Goal: Information Seeking & Learning: Learn about a topic

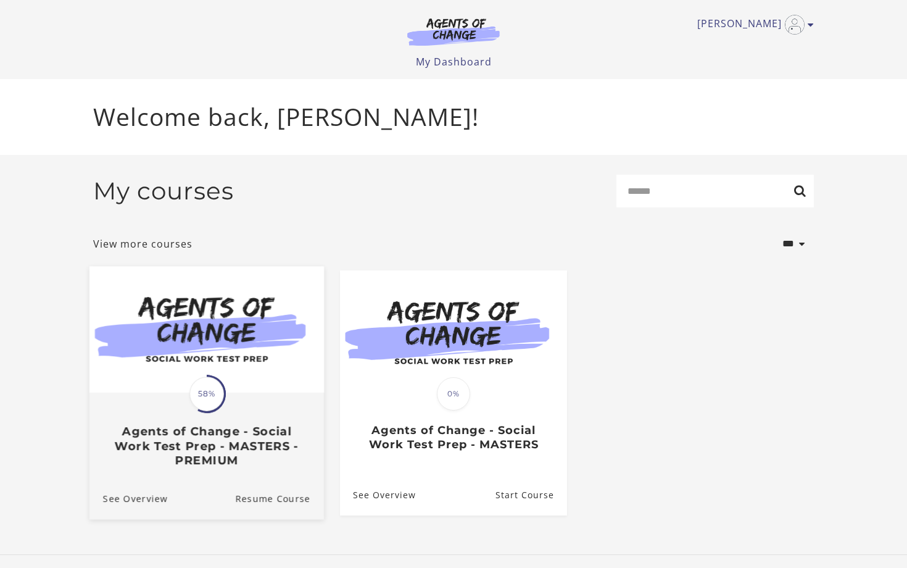
click at [205, 447] on h3 "Agents of Change - Social Work Test Prep - MASTERS - PREMIUM" at bounding box center [206, 445] width 207 height 43
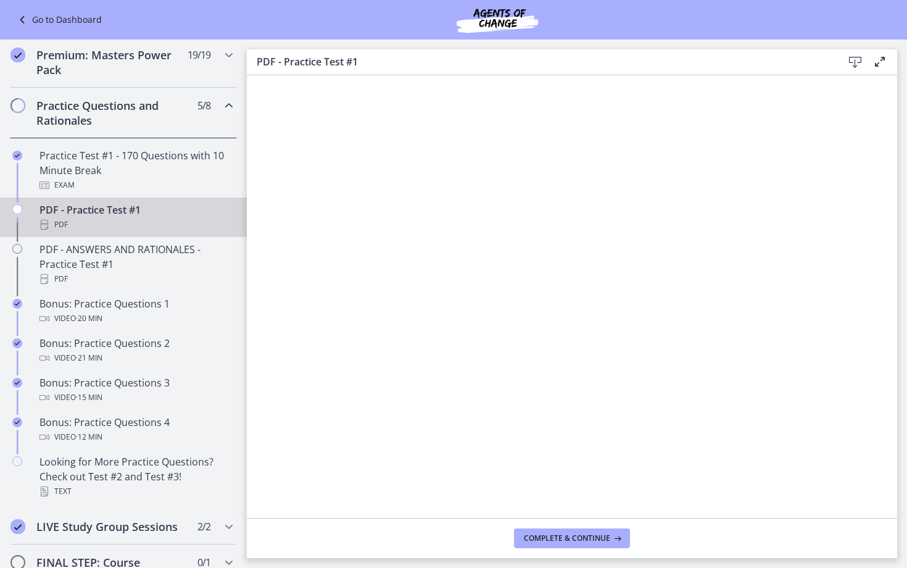
scroll to position [547, 0]
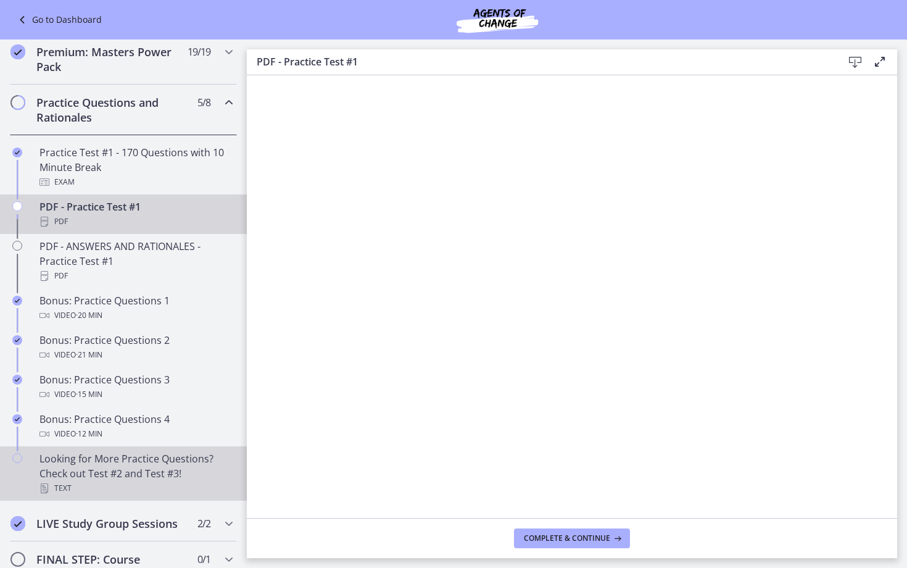
click at [128, 480] on div "Looking for More Practice Questions? Check out Test #2 and Test #3! Text" at bounding box center [136, 473] width 193 height 44
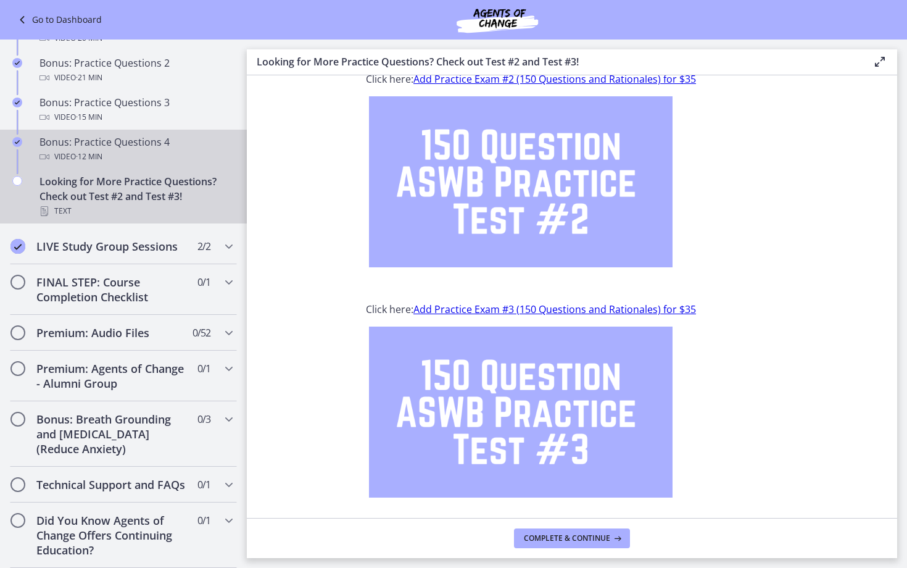
scroll to position [569, 0]
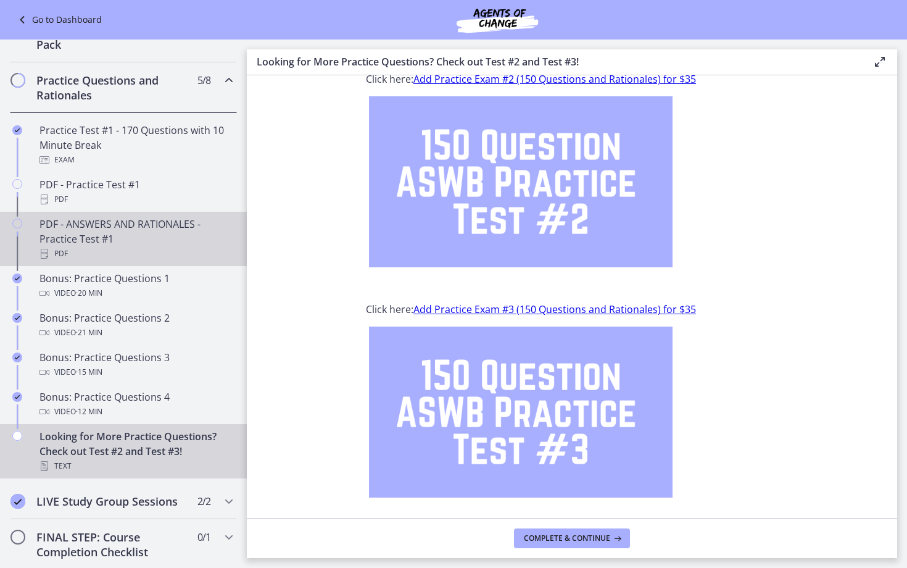
click at [120, 220] on div "PDF - ANSWERS AND RATIONALES - Practice Test #1 PDF" at bounding box center [136, 239] width 193 height 44
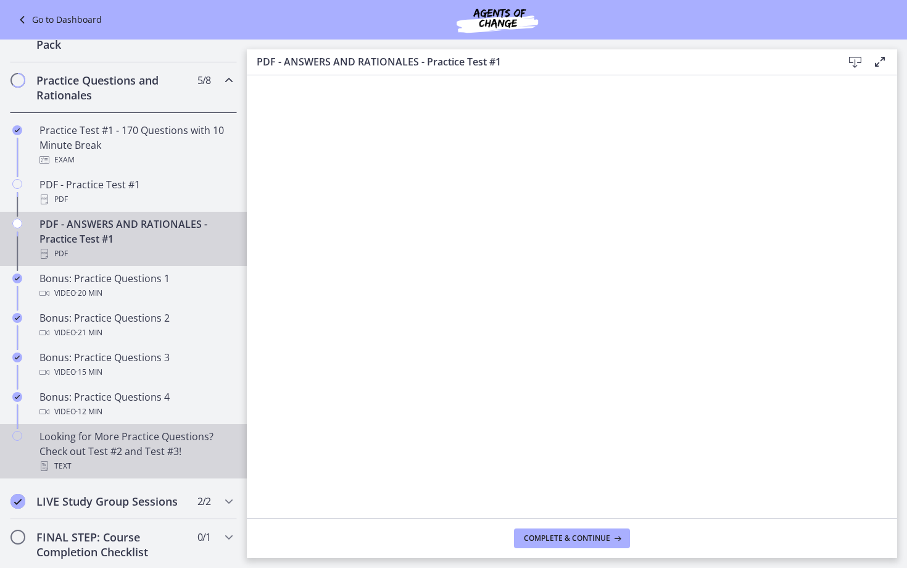
click at [99, 449] on div "Looking for More Practice Questions? Check out Test #2 and Test #3! Text" at bounding box center [136, 451] width 193 height 44
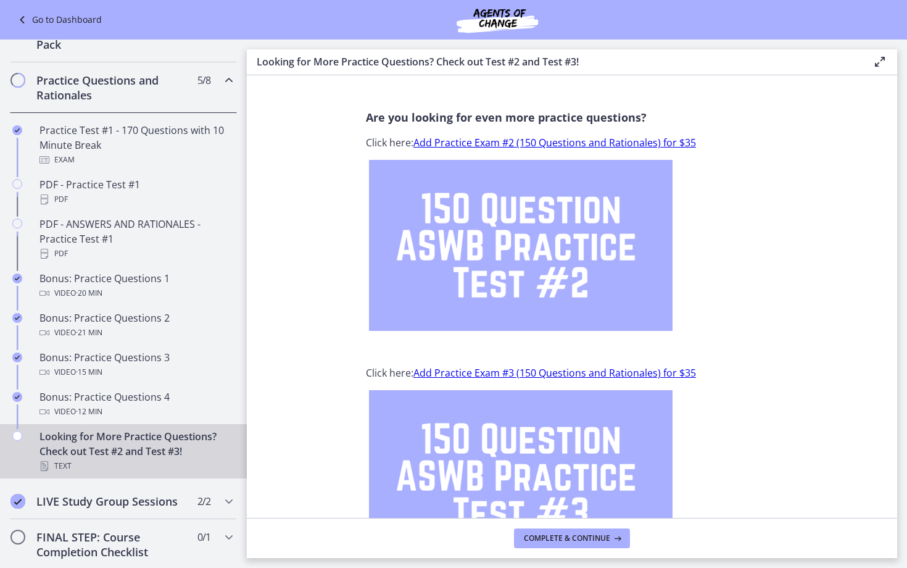
click at [519, 141] on link "Add Practice Exam #2 (150 Questions and Rationales) for $35" at bounding box center [555, 143] width 283 height 14
